Goal: Information Seeking & Learning: Check status

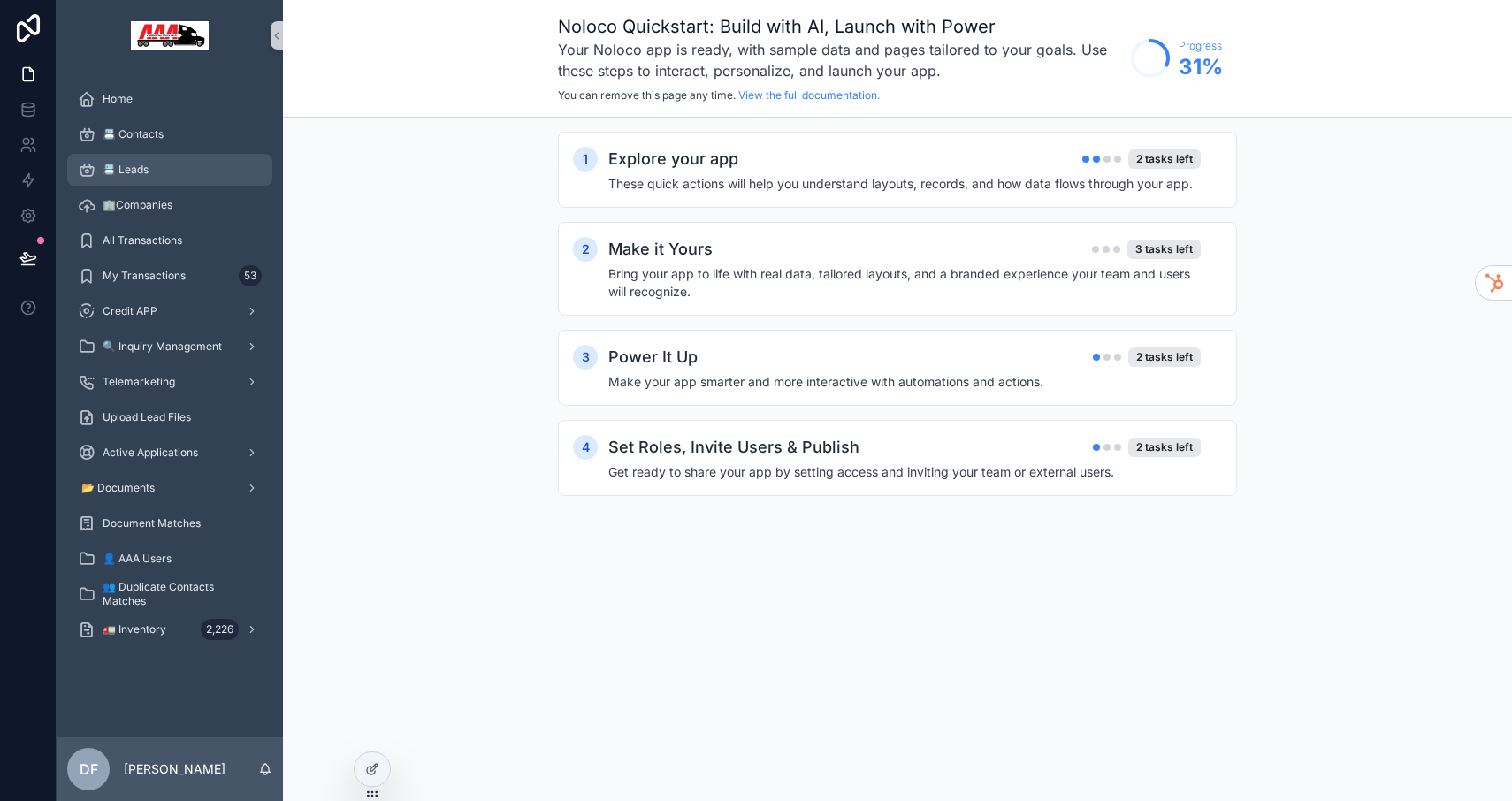
click at [144, 163] on span "📇 Leads" at bounding box center [125, 169] width 46 height 14
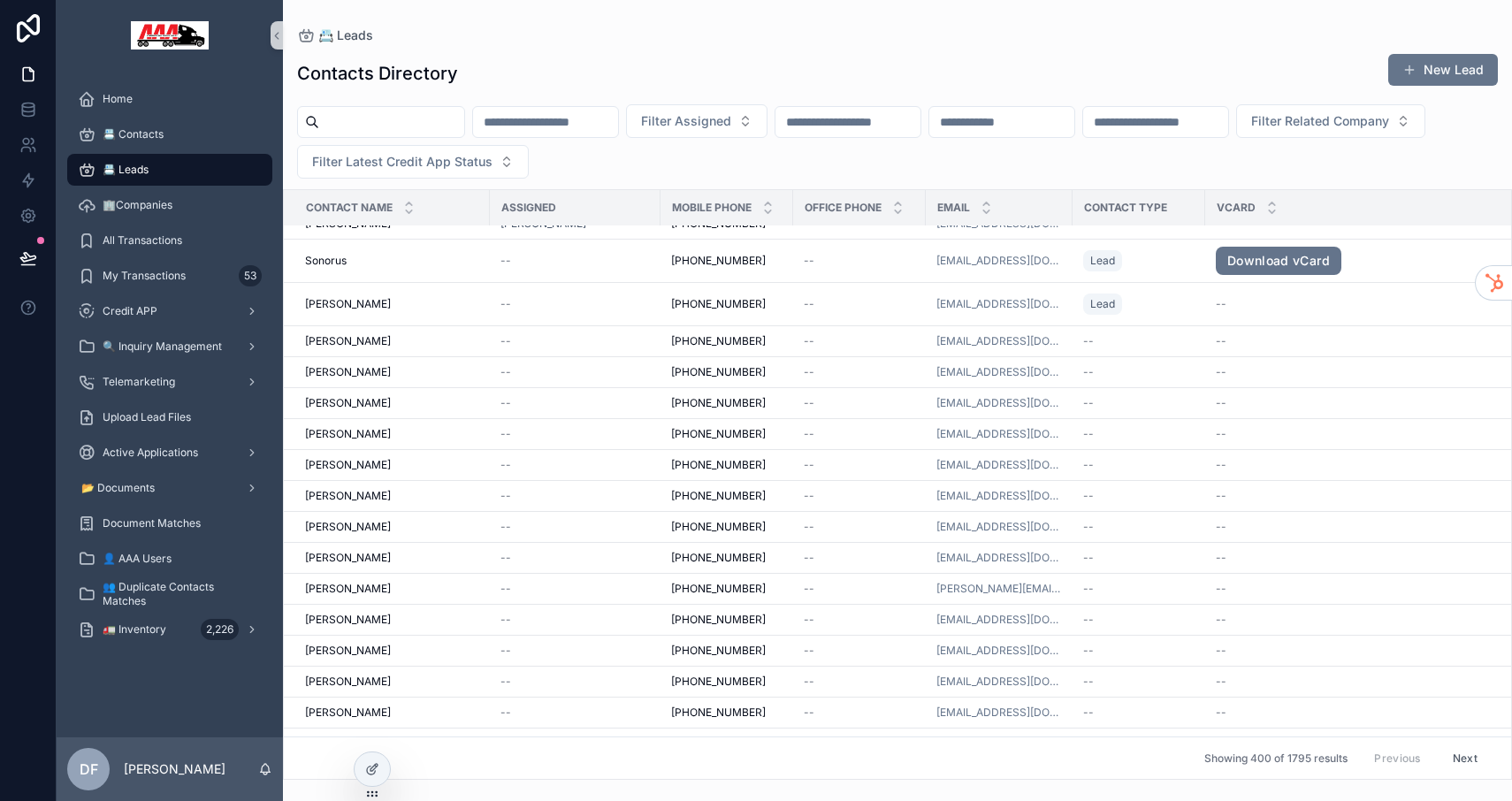
scroll to position [742, 0]
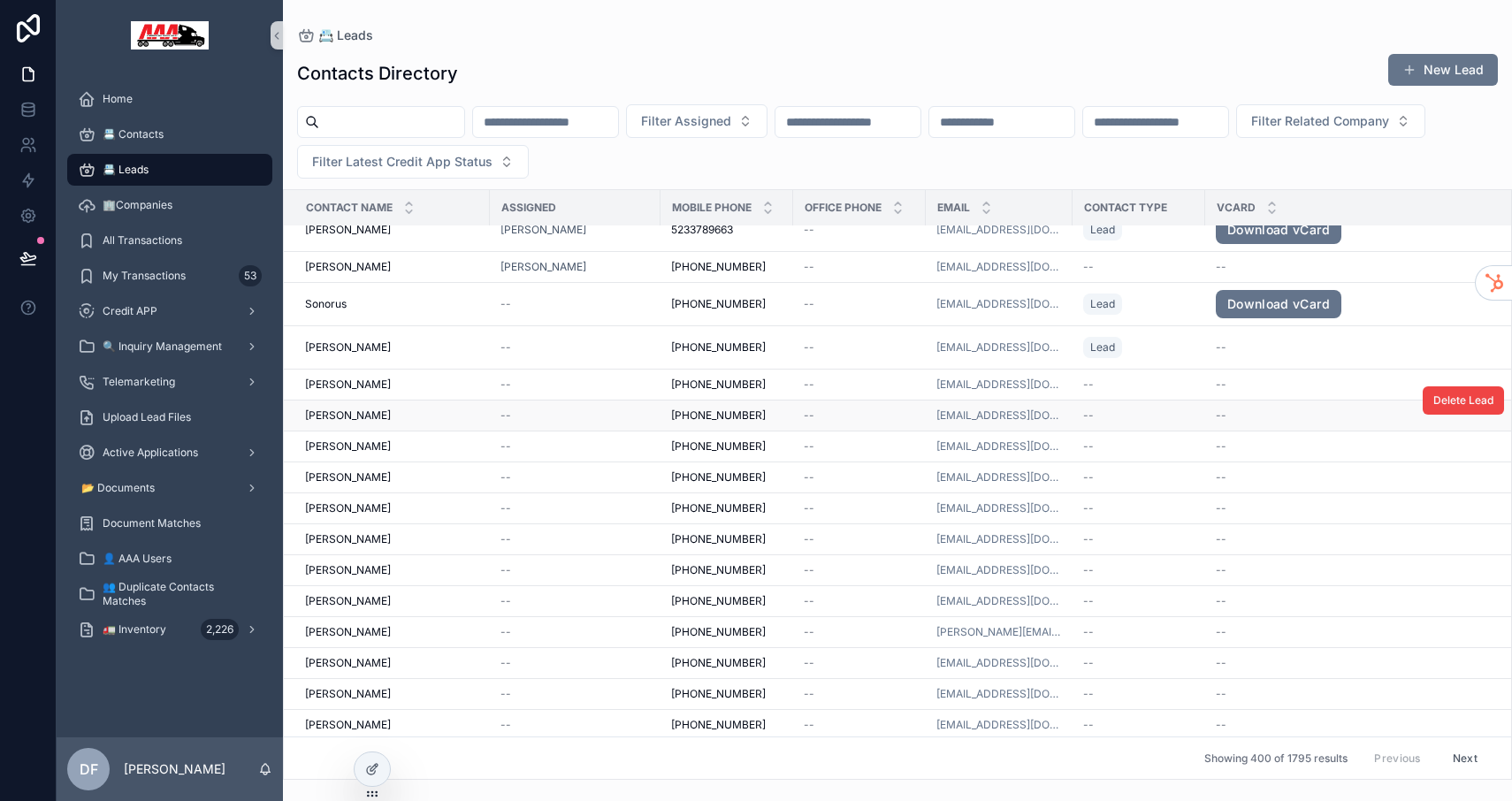
click at [349, 411] on span "[PERSON_NAME]" at bounding box center [348, 415] width 86 height 14
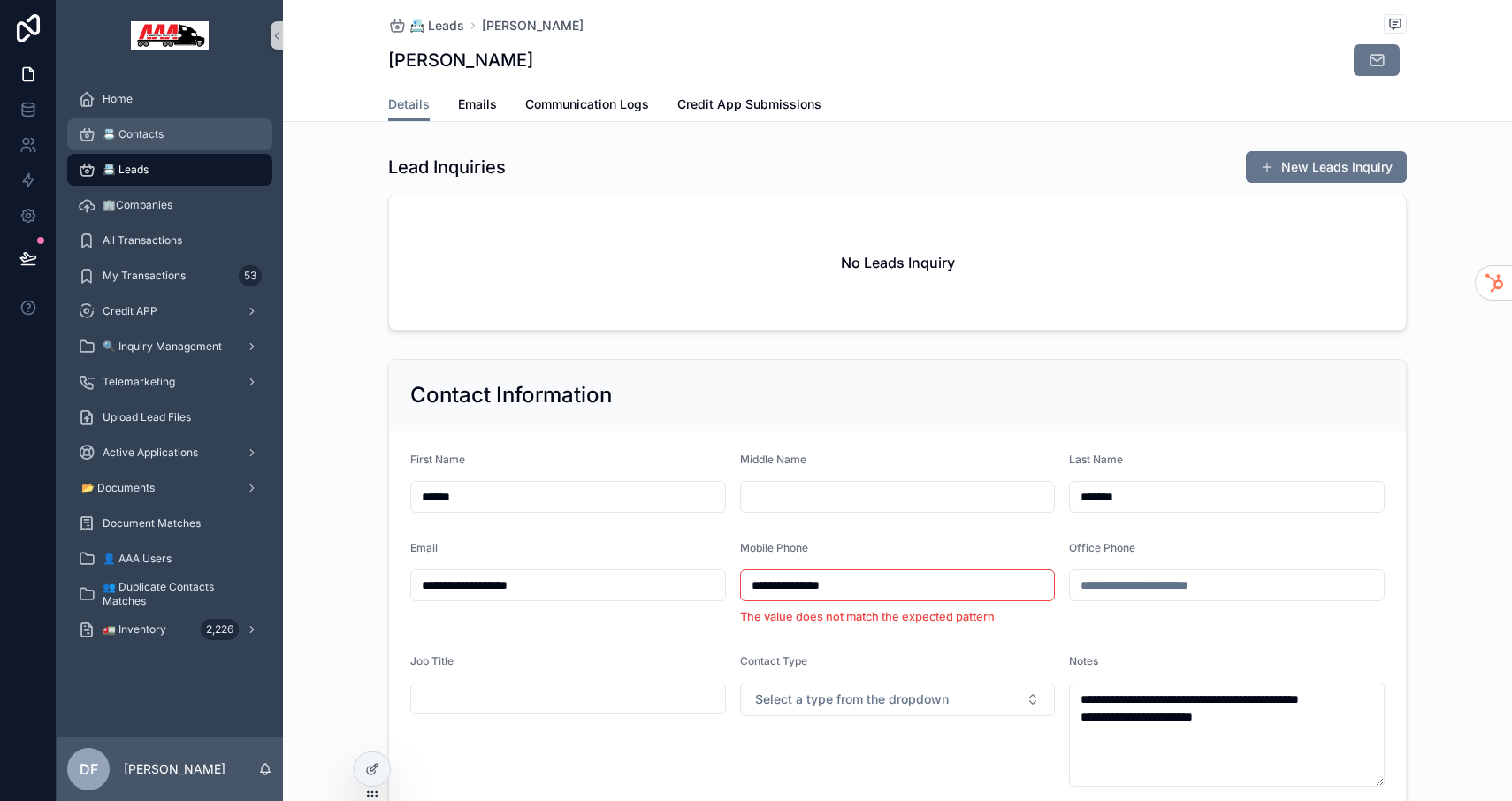
click at [137, 131] on span "📇 Contacts" at bounding box center [133, 134] width 61 height 14
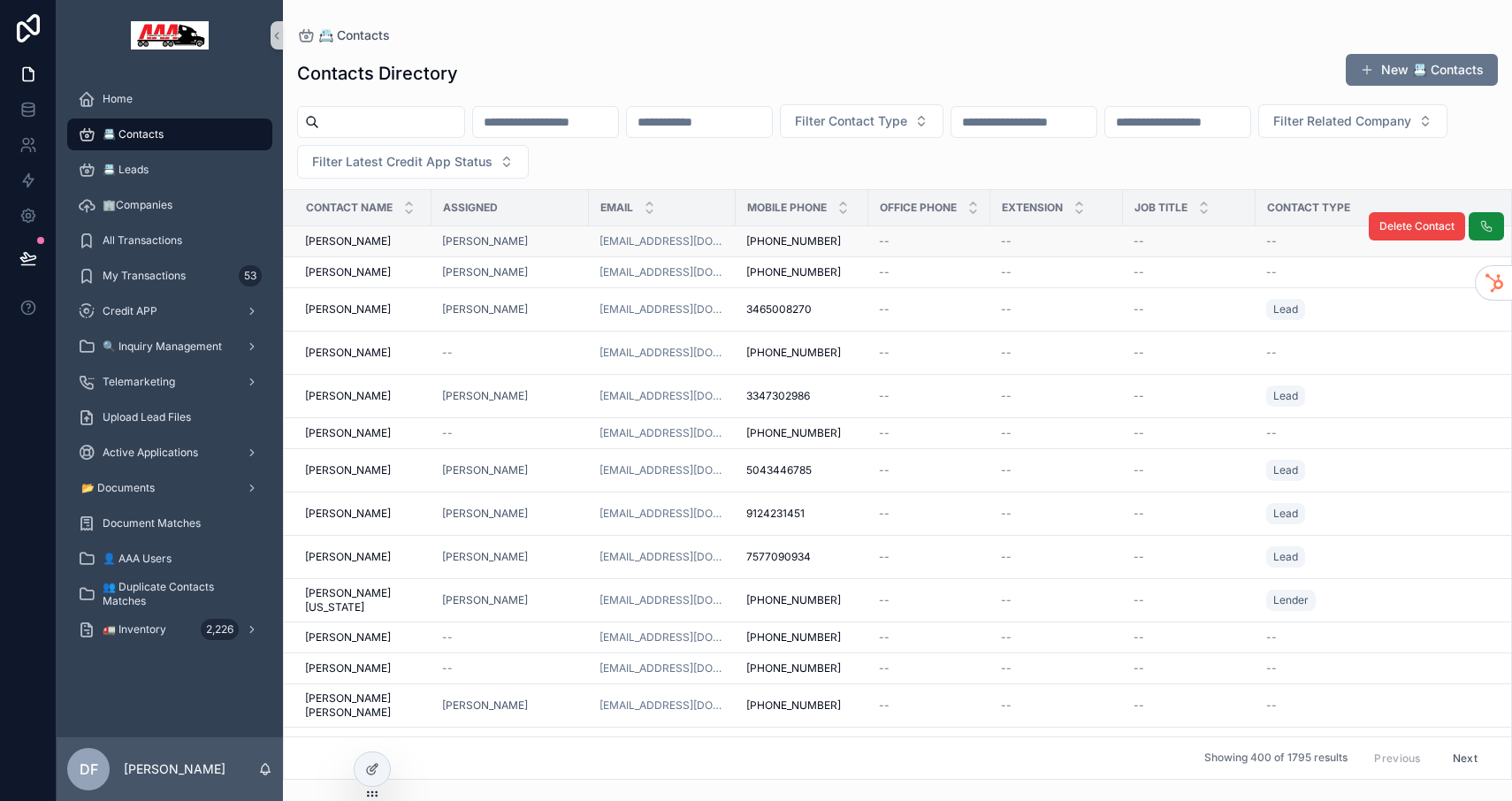
click at [352, 246] on span "[PERSON_NAME]" at bounding box center [348, 240] width 86 height 14
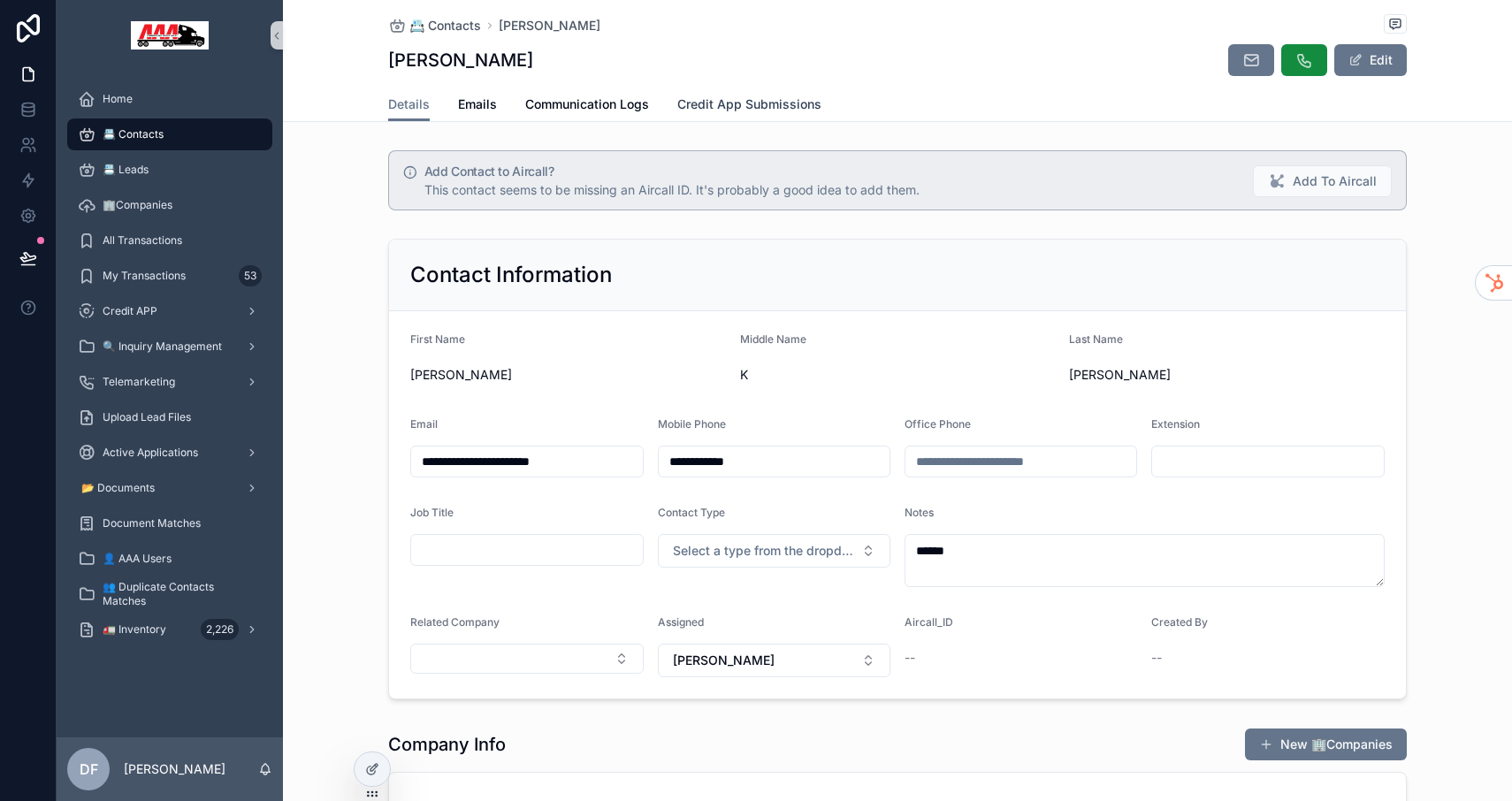
click at [761, 114] on link "Credit App Submissions" at bounding box center [749, 106] width 145 height 36
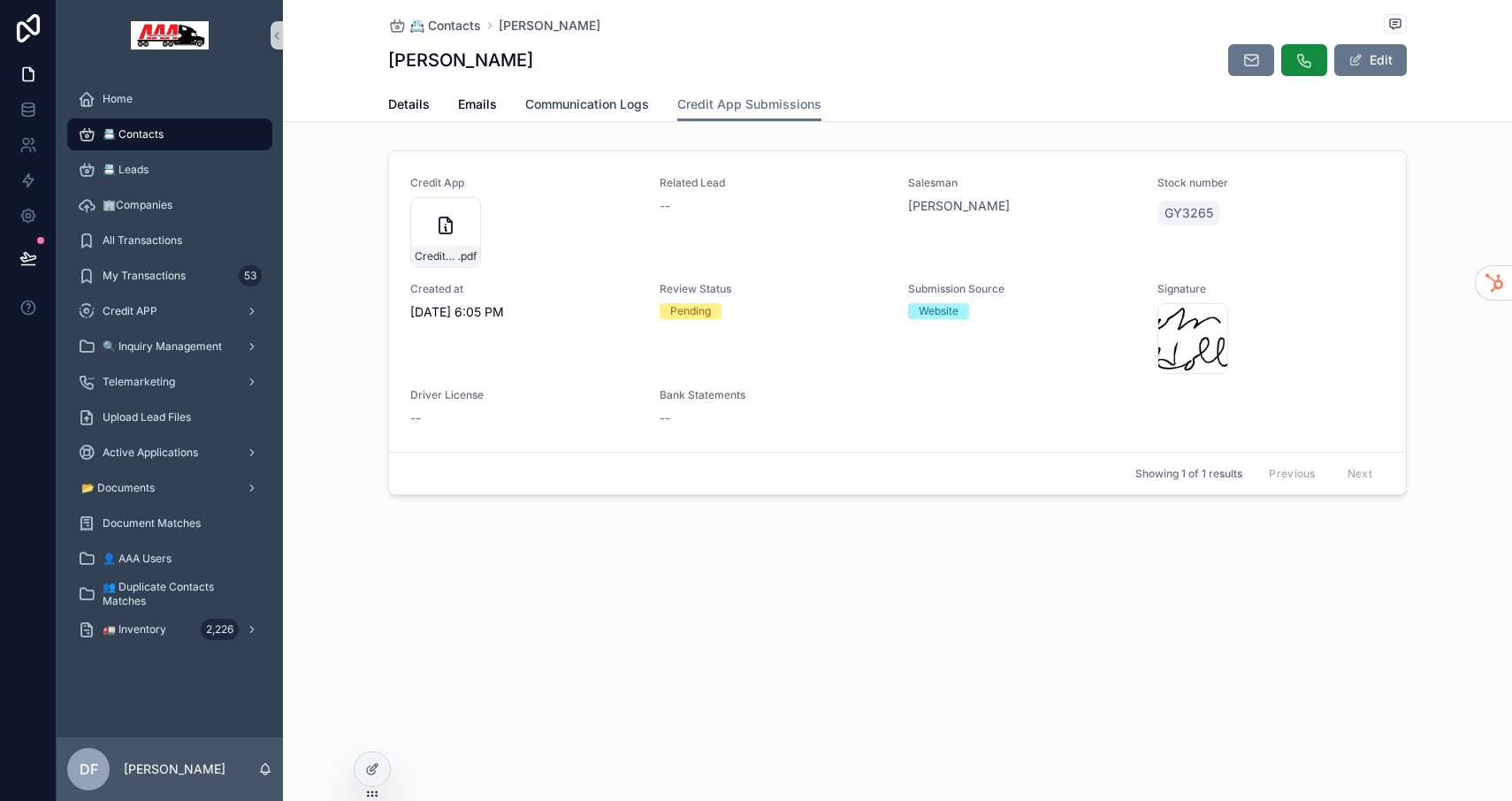
click at [611, 99] on span "Communication Logs" at bounding box center [586, 103] width 123 height 17
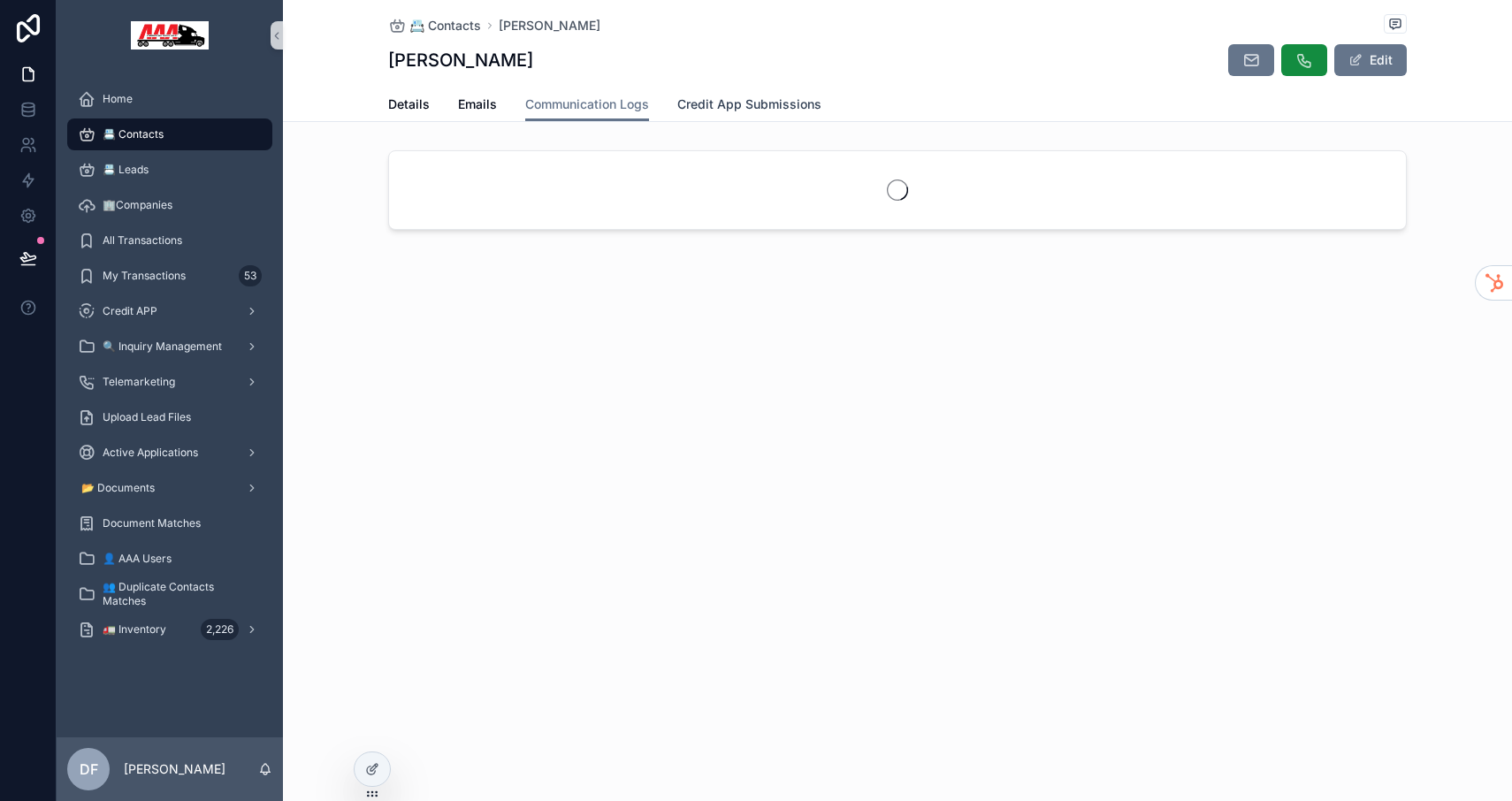
click at [749, 102] on span "Credit App Submissions" at bounding box center [749, 103] width 145 height 17
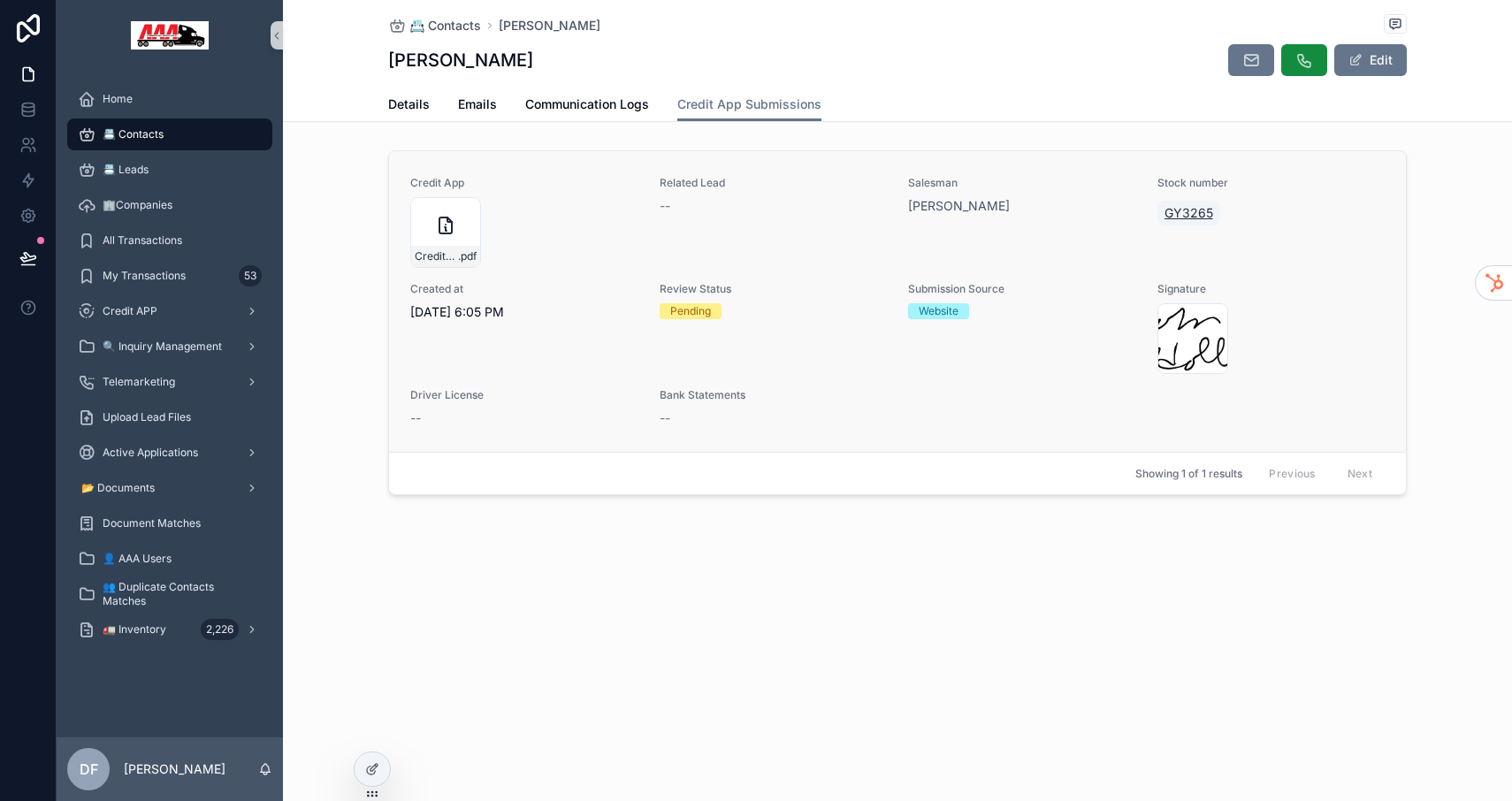
click at [1181, 210] on span "GY3265" at bounding box center [1188, 212] width 48 height 17
